Goal: Task Accomplishment & Management: Use online tool/utility

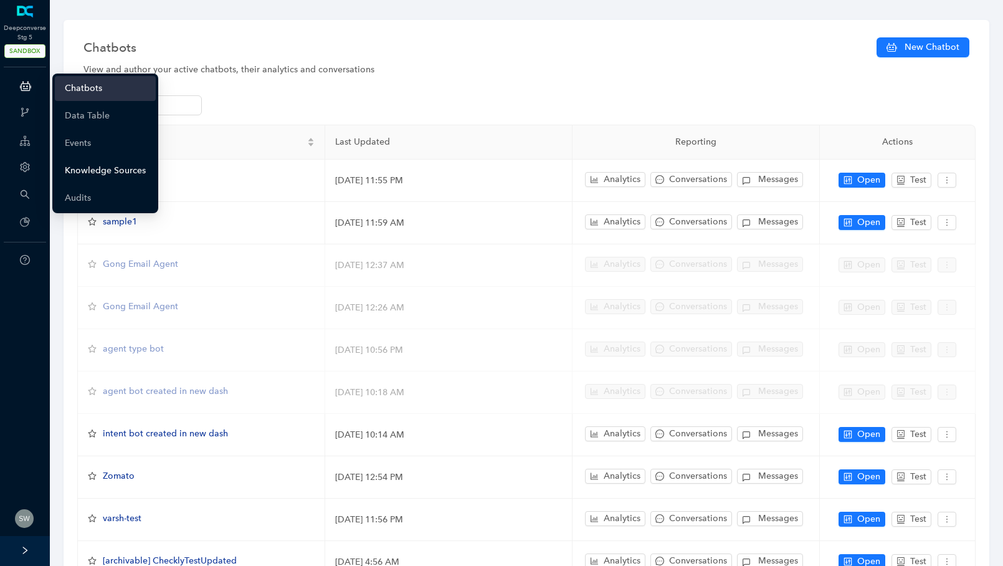
click at [88, 176] on link "Knowledge Sources" at bounding box center [105, 170] width 81 height 25
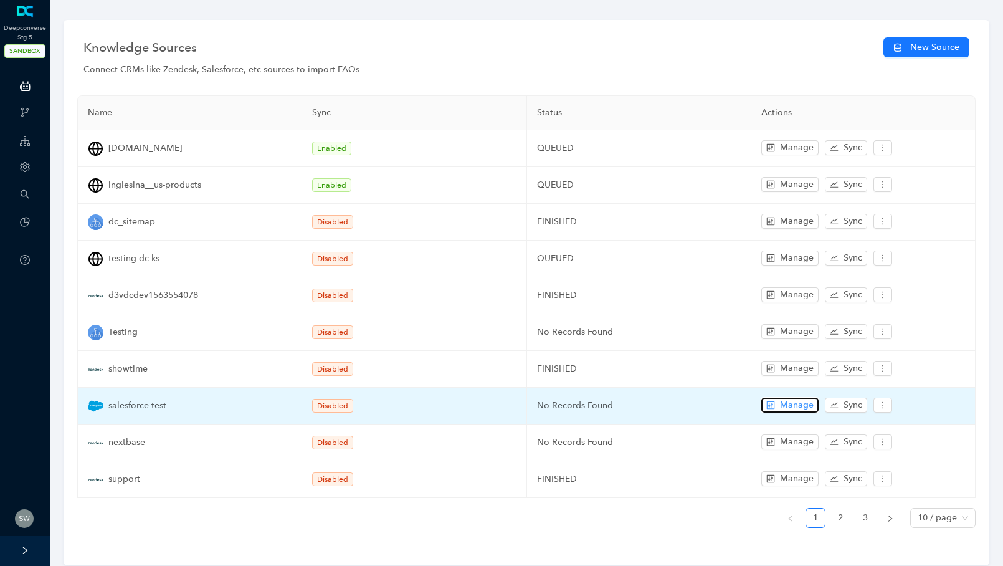
click at [807, 399] on span "Manage" at bounding box center [797, 405] width 34 height 14
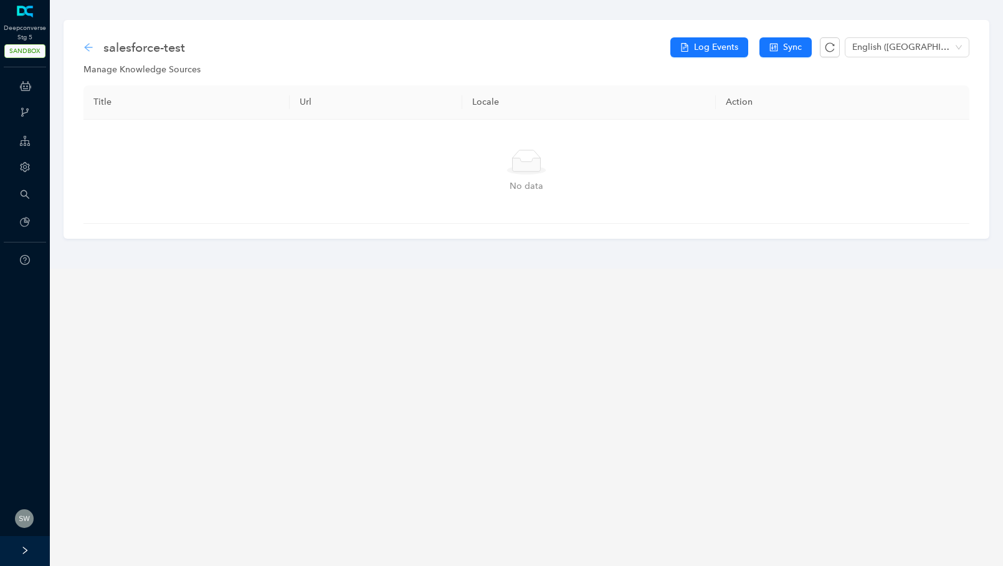
click at [92, 45] on icon "arrow-left" at bounding box center [88, 47] width 10 height 10
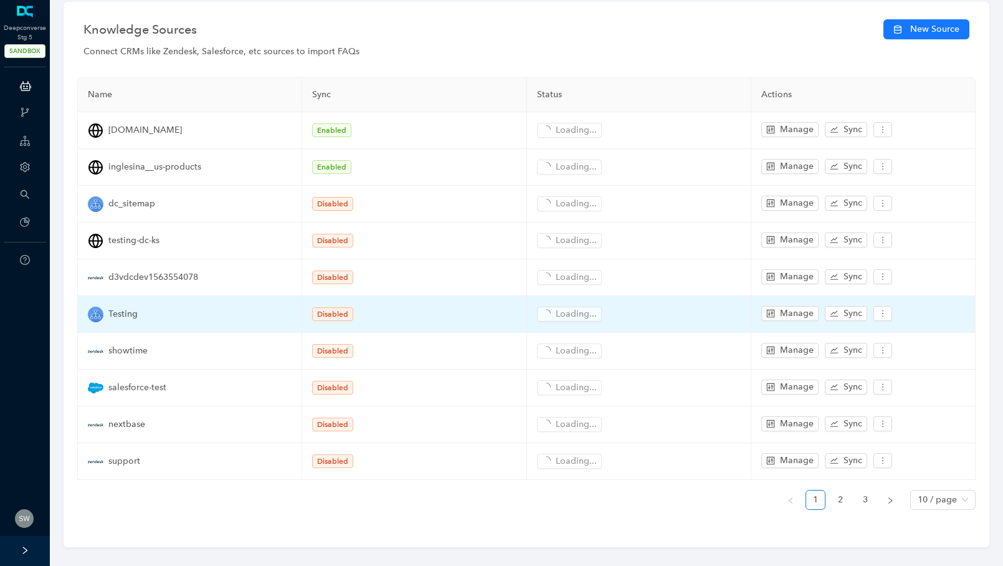
scroll to position [23, 0]
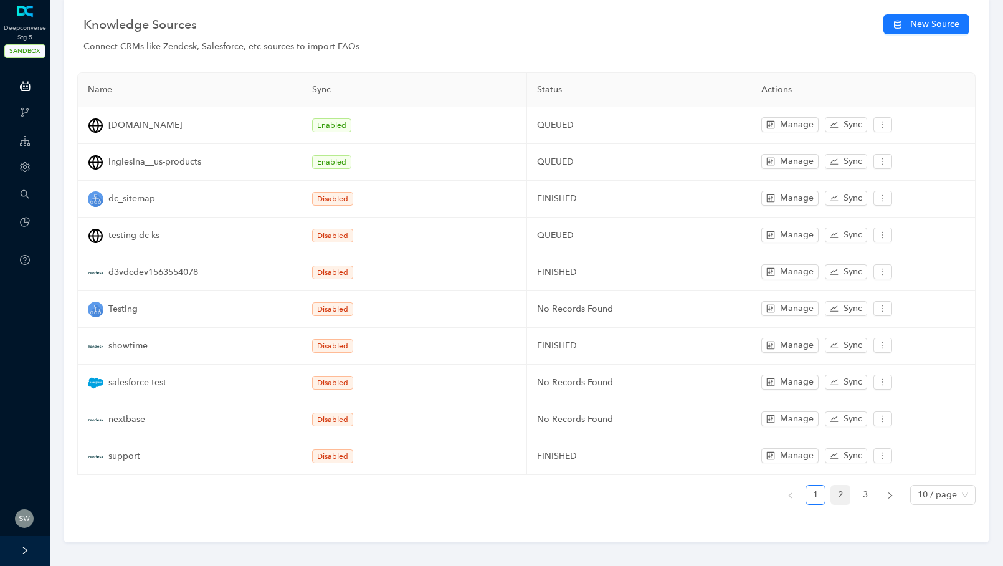
click at [840, 487] on link "2" at bounding box center [840, 494] width 19 height 19
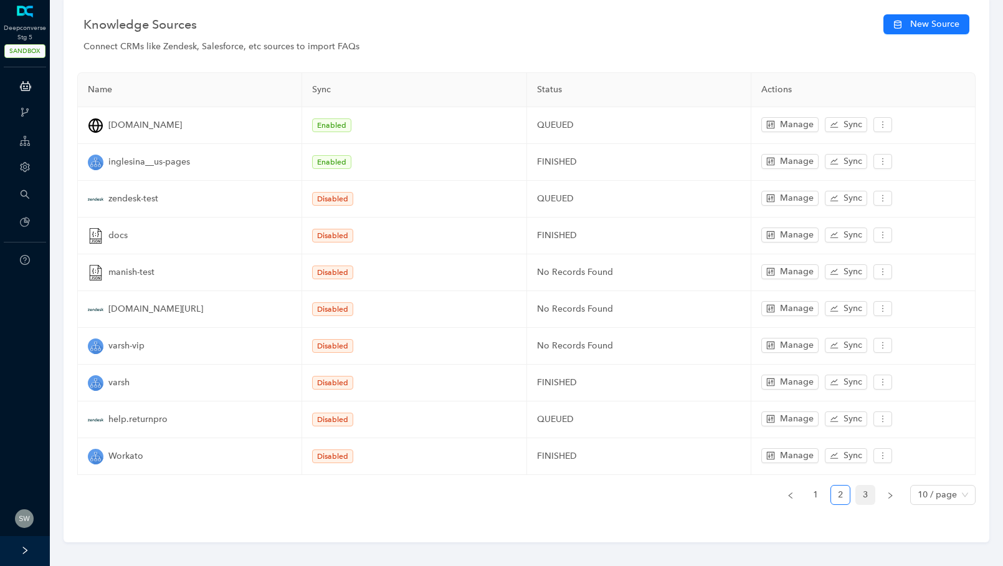
click at [869, 490] on link "3" at bounding box center [865, 494] width 19 height 19
